Goal: Entertainment & Leisure: Consume media (video, audio)

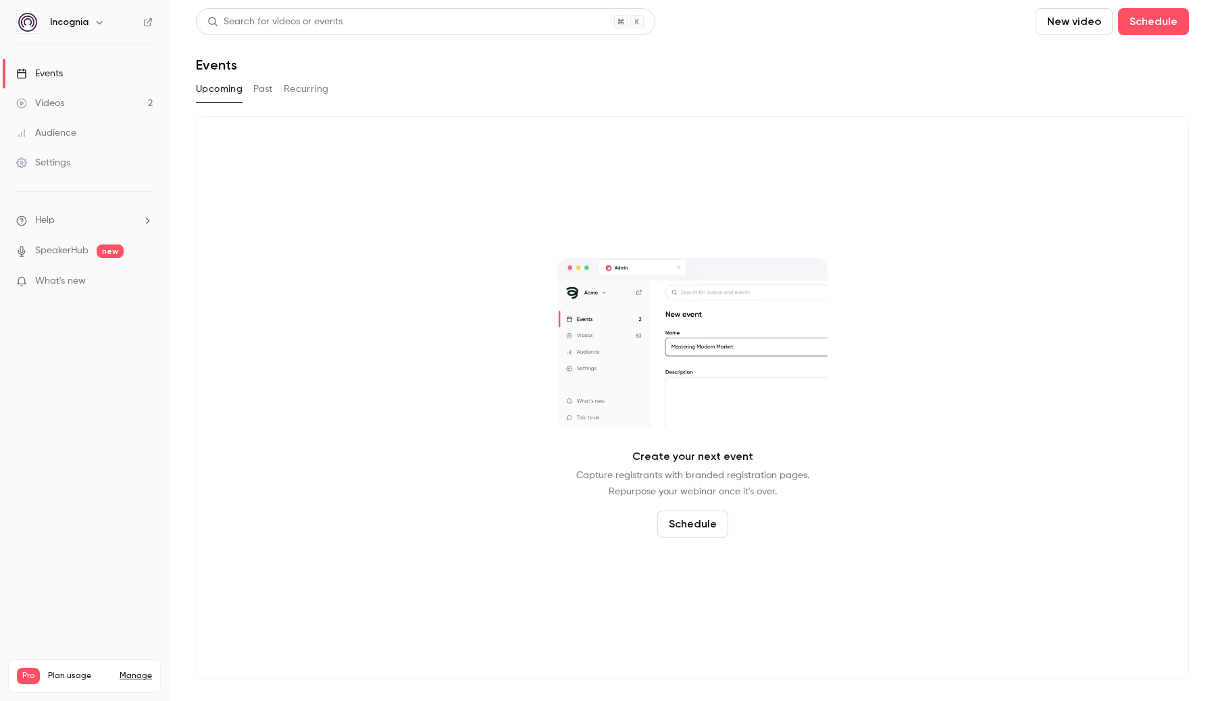
click at [52, 110] on link "Videos 2" at bounding box center [84, 103] width 169 height 30
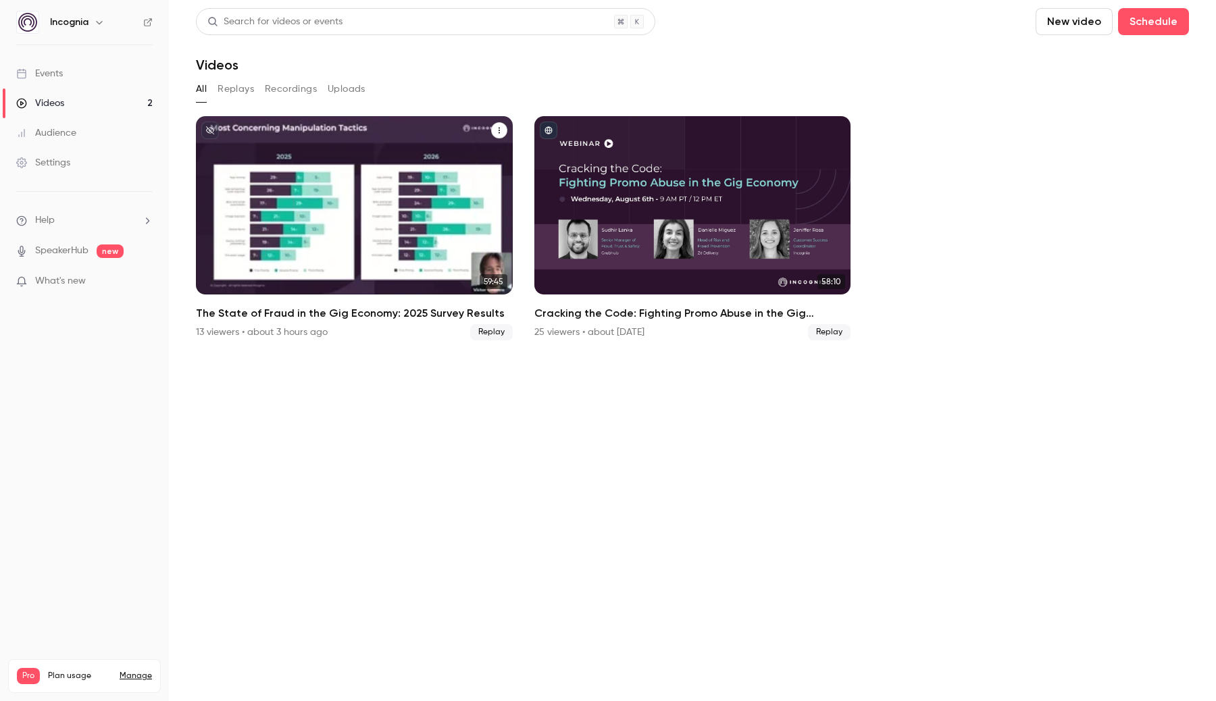
click at [263, 234] on p "The State of Fraud in the Gig Economy: 2025 Survey Results" at bounding box center [355, 230] width 274 height 86
